Goal: Task Accomplishment & Management: Manage account settings

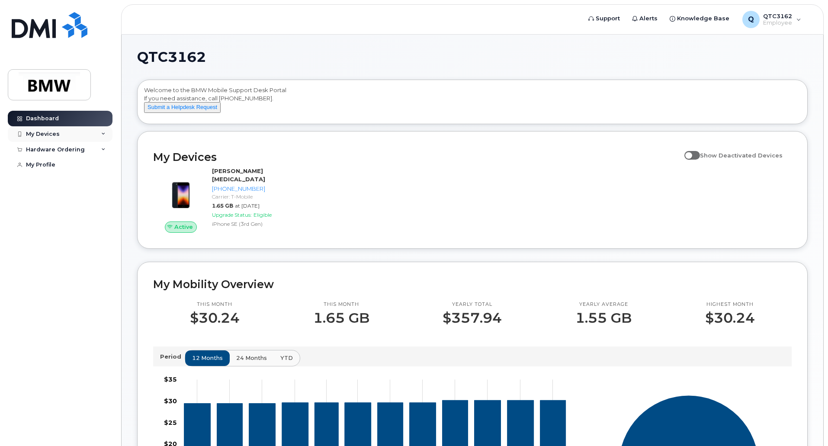
click at [39, 135] on div "My Devices" at bounding box center [43, 134] width 34 height 7
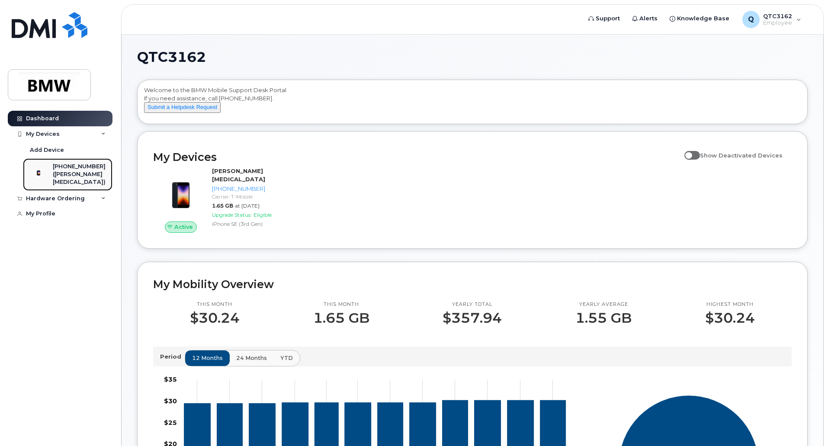
click at [80, 169] on div "[PHONE_NUMBER]" at bounding box center [79, 167] width 53 height 8
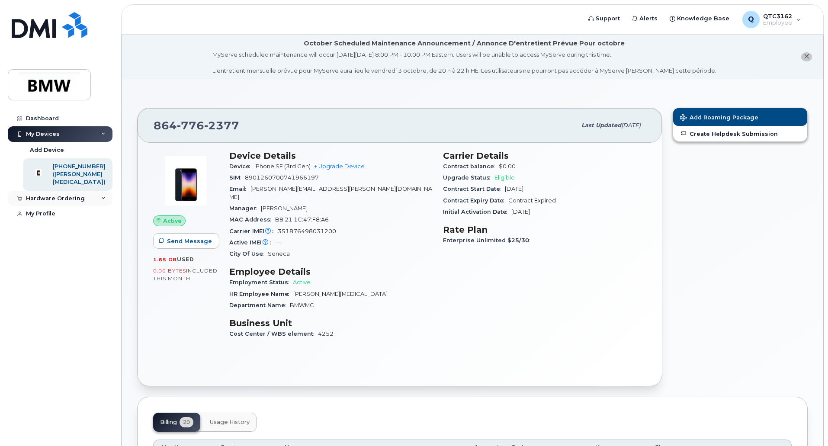
click at [43, 202] on div "Hardware Ordering" at bounding box center [55, 198] width 59 height 7
click at [41, 234] on div "My Profile" at bounding box center [40, 230] width 29 height 7
